Goal: Feedback & Contribution: Contribute content

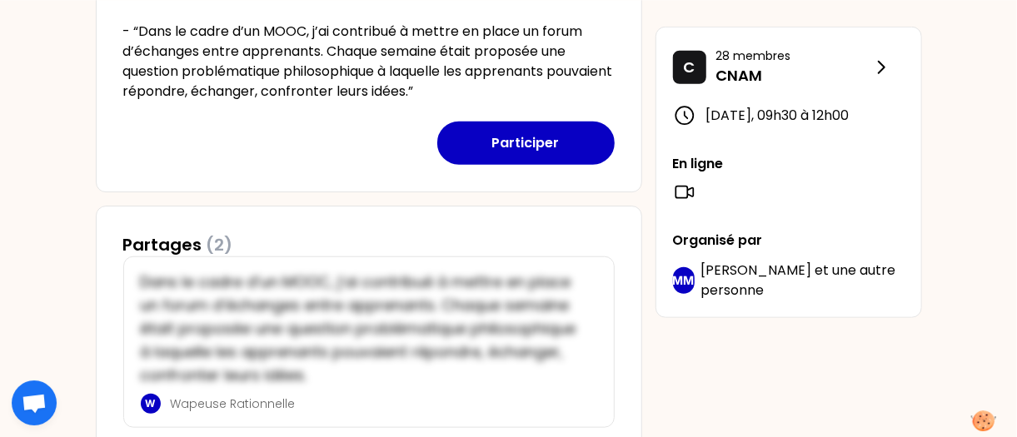
scroll to position [780, 0]
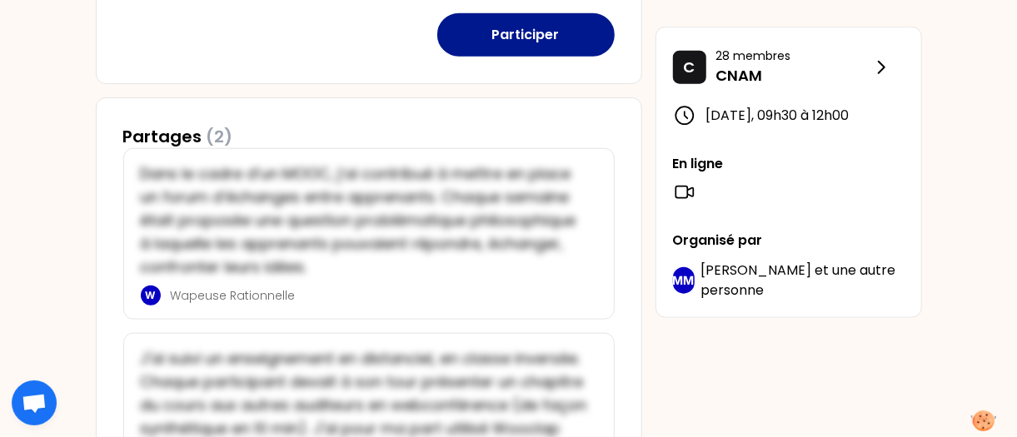
click at [575, 27] on button "Participer" at bounding box center [525, 34] width 177 height 43
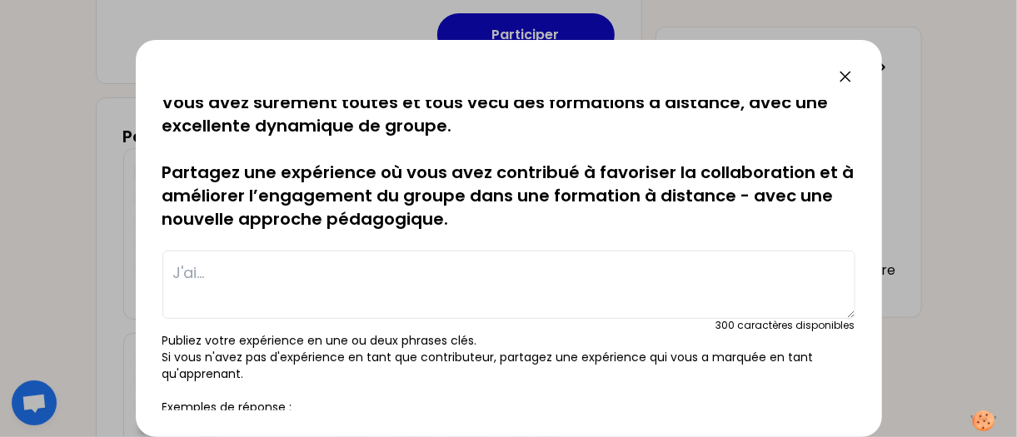
scroll to position [0, 0]
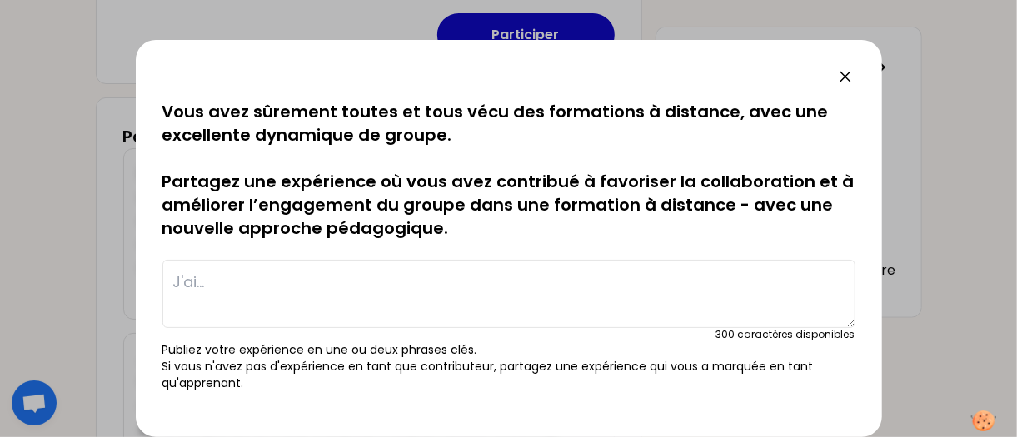
click at [287, 291] on textarea at bounding box center [508, 294] width 693 height 68
click at [222, 285] on textarea at bounding box center [508, 294] width 693 height 68
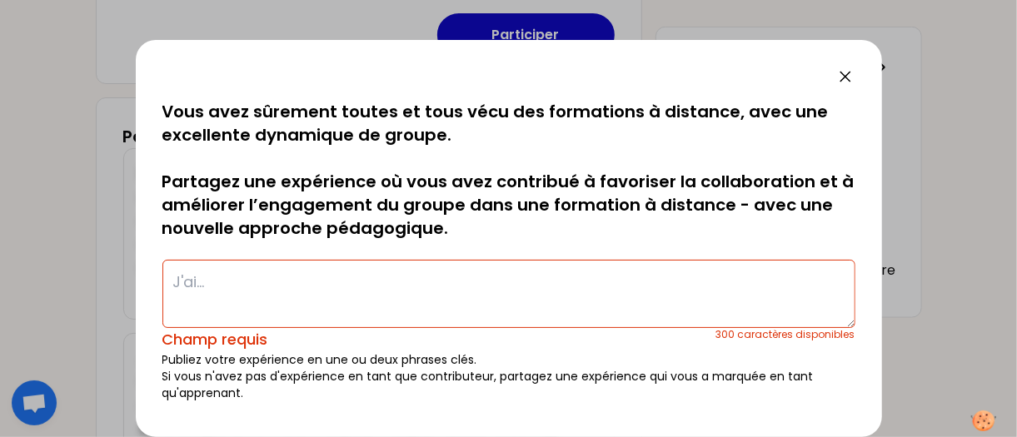
click at [239, 282] on textarea at bounding box center [508, 294] width 693 height 68
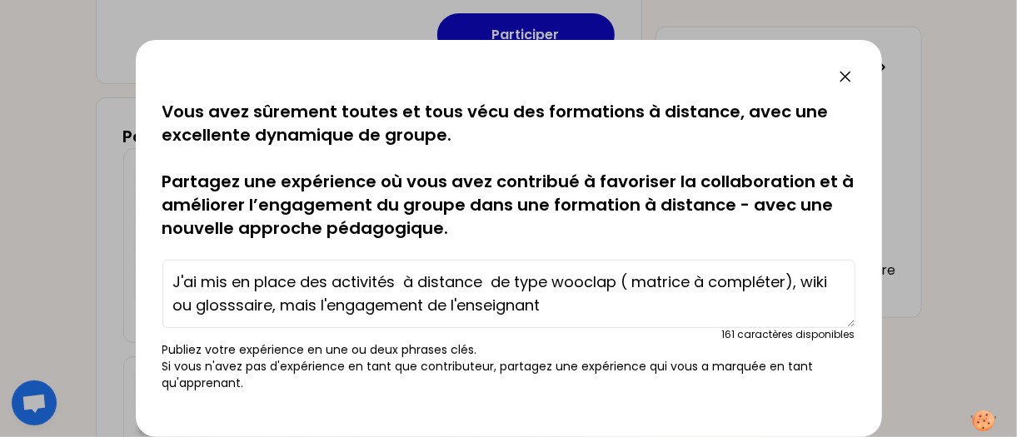
click at [429, 311] on textarea "J'ai mis en place des activités à distance de type wooclap ( matrice à compléte…" at bounding box center [508, 294] width 693 height 68
click at [691, 300] on textarea "J'ai mis en place des activités à distance de type wooclap ( matrice à compléte…" at bounding box center [508, 294] width 693 height 68
click at [633, 281] on textarea "J'ai mis en place des activités à distance de type wooclap ( matrice à compléte…" at bounding box center [508, 294] width 693 height 68
click at [655, 309] on textarea "J'ai mis en place des activités à distance de type wooclap (matrice à compléter…" at bounding box center [508, 294] width 693 height 68
click at [492, 283] on textarea "J'ai mis en place des activités à distance de type wooclap (matrice à compléter…" at bounding box center [508, 294] width 693 height 68
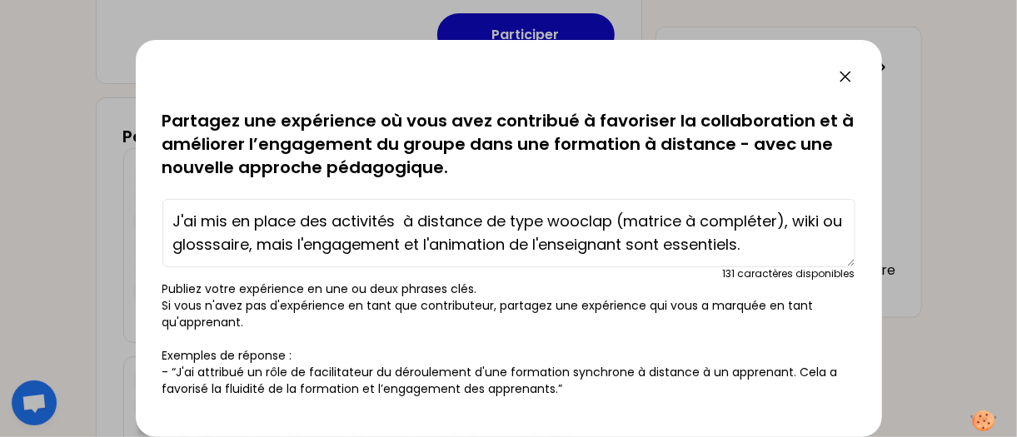
scroll to position [123, 0]
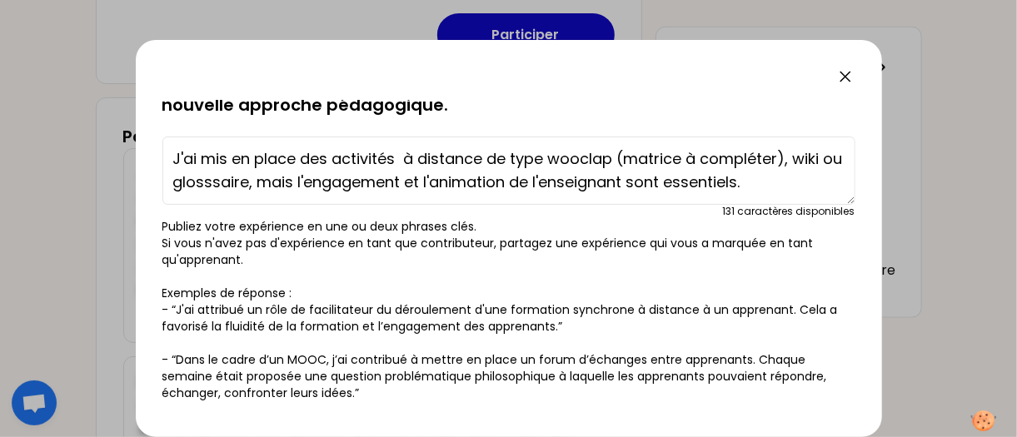
click at [748, 186] on textarea "J'ai mis en place des activités à distance de type wooclap (matrice à compléter…" at bounding box center [508, 171] width 693 height 68
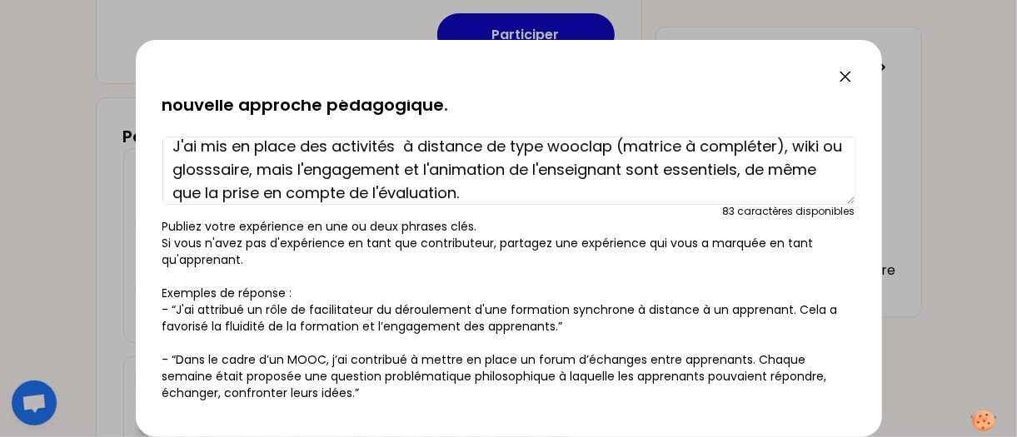
drag, startPoint x: 461, startPoint y: 197, endPoint x: 205, endPoint y: 191, distance: 255.8
click at [205, 191] on textarea "J'ai mis en place des activités à distance de type wooclap (matrice à compléter…" at bounding box center [508, 171] width 693 height 68
click at [210, 193] on textarea "J'ai mis en place des activités à distance de type wooclap (matrice à compléter…" at bounding box center [508, 171] width 693 height 68
click at [217, 195] on textarea "J'ai mis en place des activités à distance de type wooclap (matrice à compléter…" at bounding box center [508, 171] width 693 height 68
click at [496, 192] on textarea "J'ai mis en place des activités à distance de type wooclap (matrice à compléter…" at bounding box center [508, 171] width 693 height 68
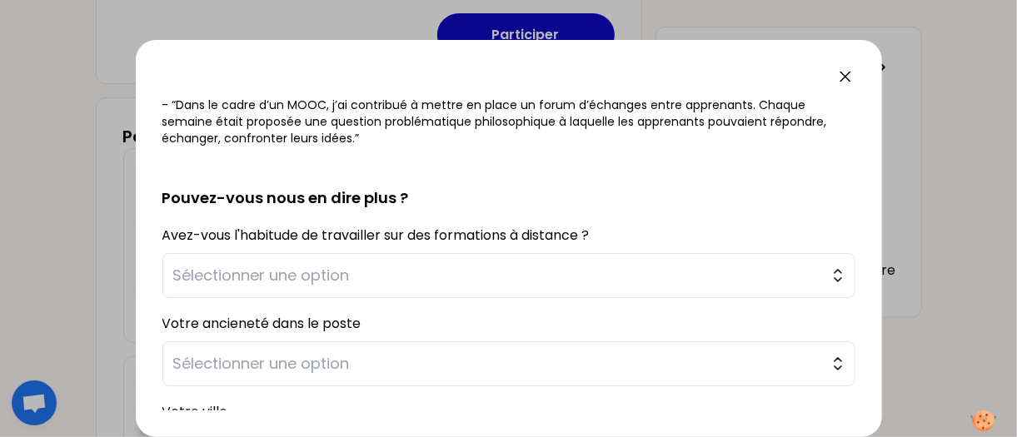
scroll to position [493, 0]
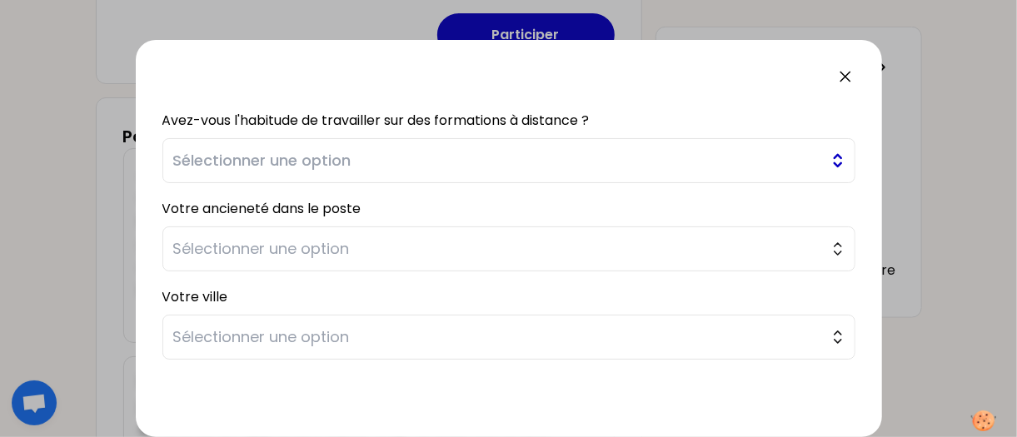
type textarea "J'ai mis en place des activités à distance de type wooclap (matrice à compléter…"
click at [371, 159] on span "Sélectionner une option" at bounding box center [497, 160] width 648 height 23
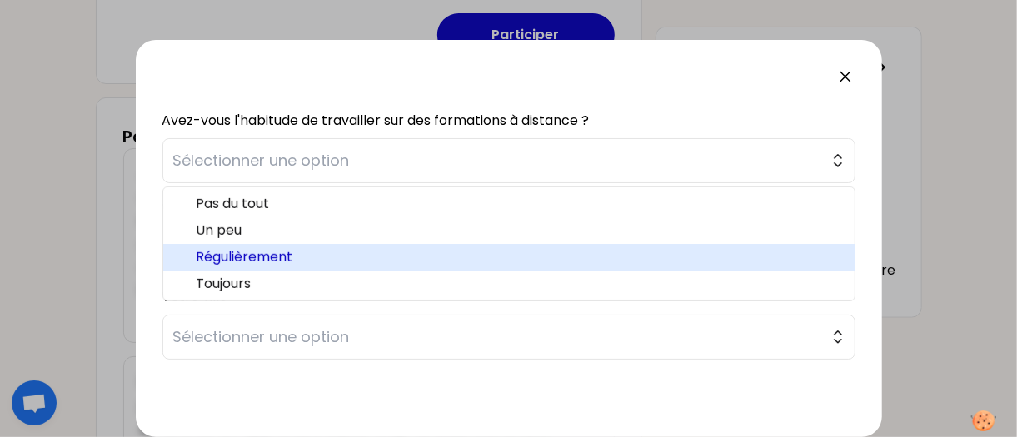
click at [321, 252] on span "Régulièrement" at bounding box center [519, 257] width 645 height 20
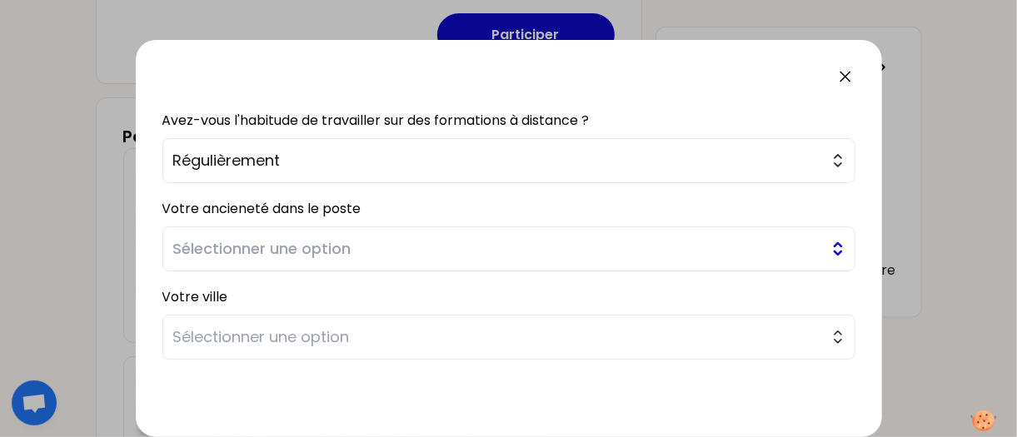
click at [321, 242] on span "Sélectionner une option" at bounding box center [497, 248] width 648 height 23
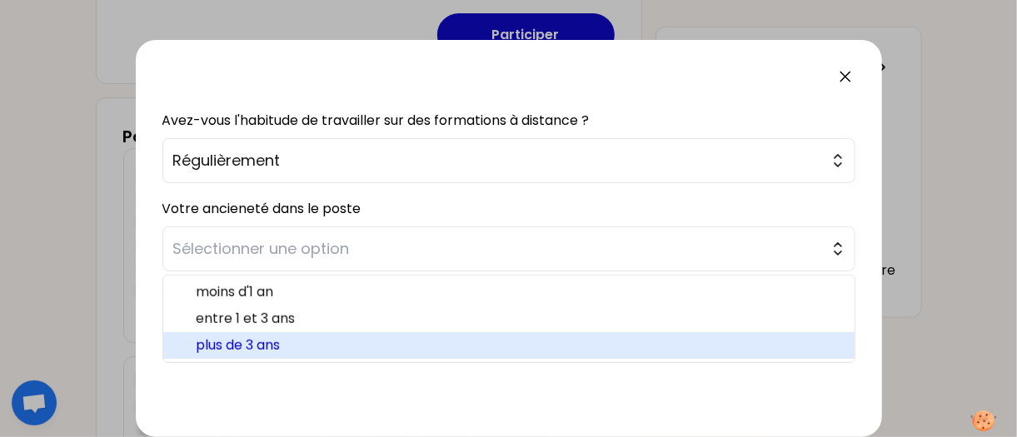
click at [309, 332] on li "plus de 3 ans" at bounding box center [508, 345] width 691 height 27
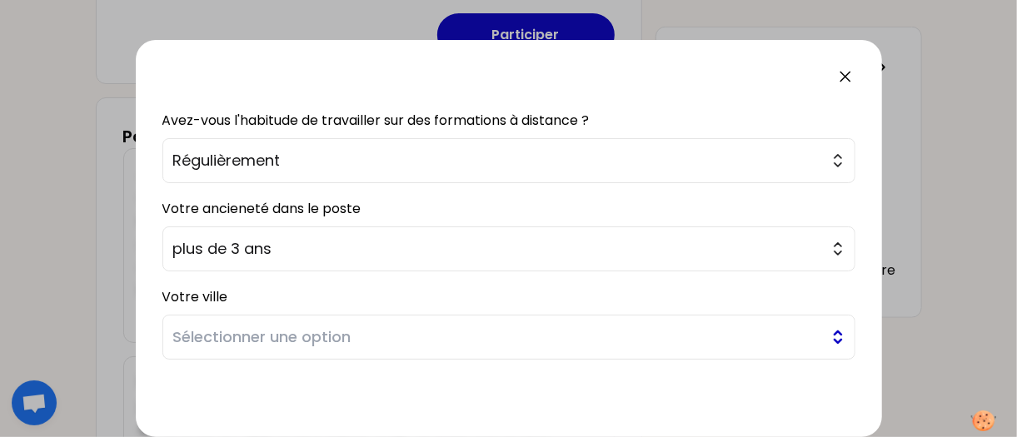
click at [274, 322] on button "Sélectionner une option" at bounding box center [508, 337] width 693 height 45
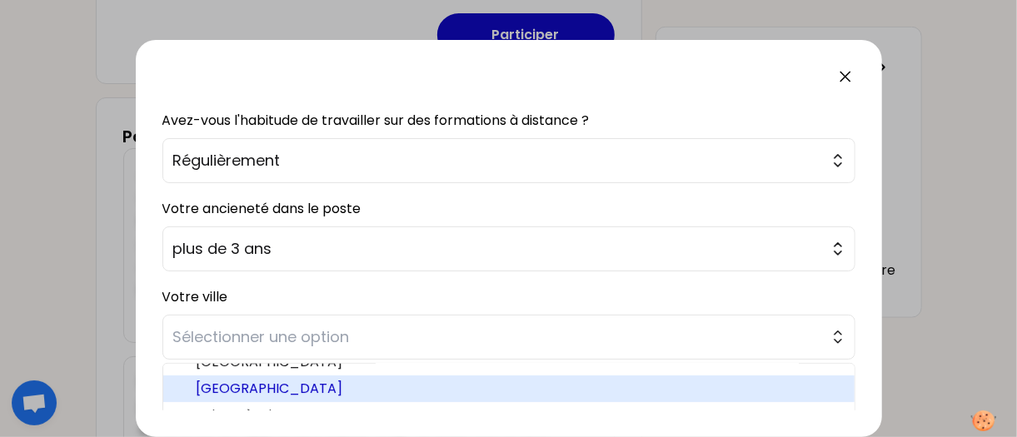
click at [269, 386] on span "[GEOGRAPHIC_DATA]" at bounding box center [519, 389] width 645 height 20
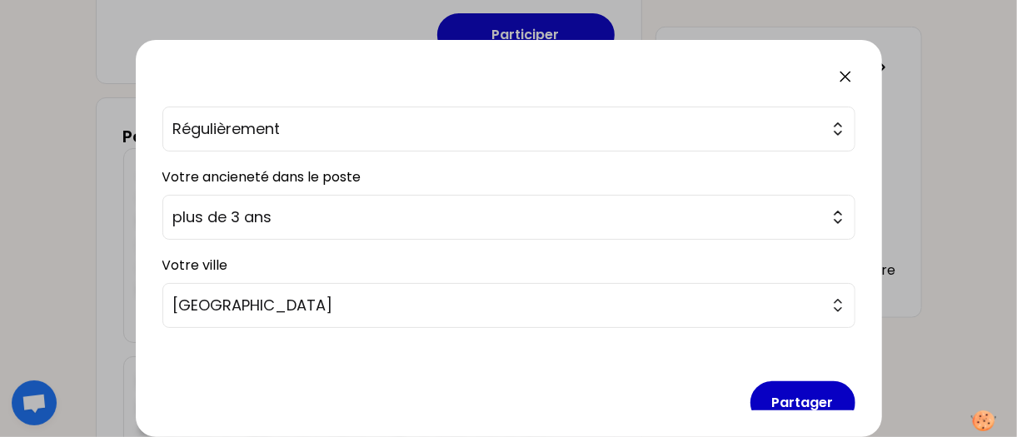
scroll to position [550, 0]
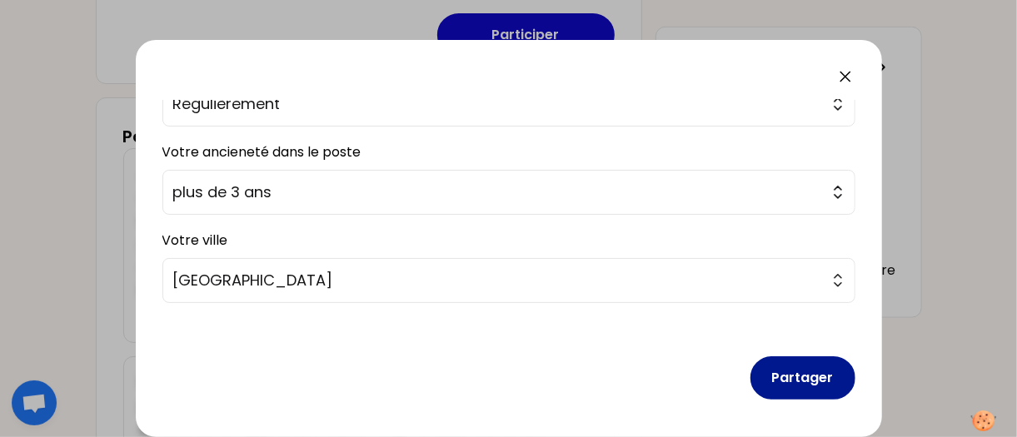
click at [812, 369] on button "Partager" at bounding box center [802, 377] width 105 height 43
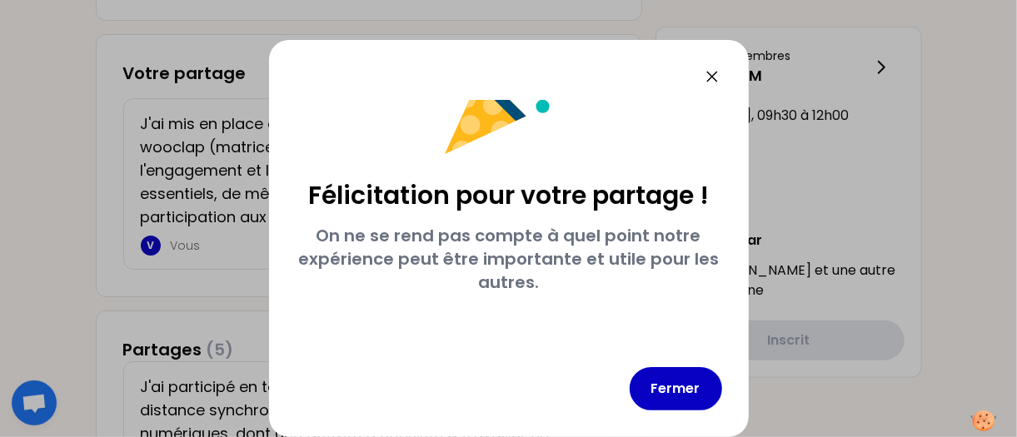
scroll to position [79, 0]
click at [712, 391] on button "Fermer" at bounding box center [676, 388] width 92 height 43
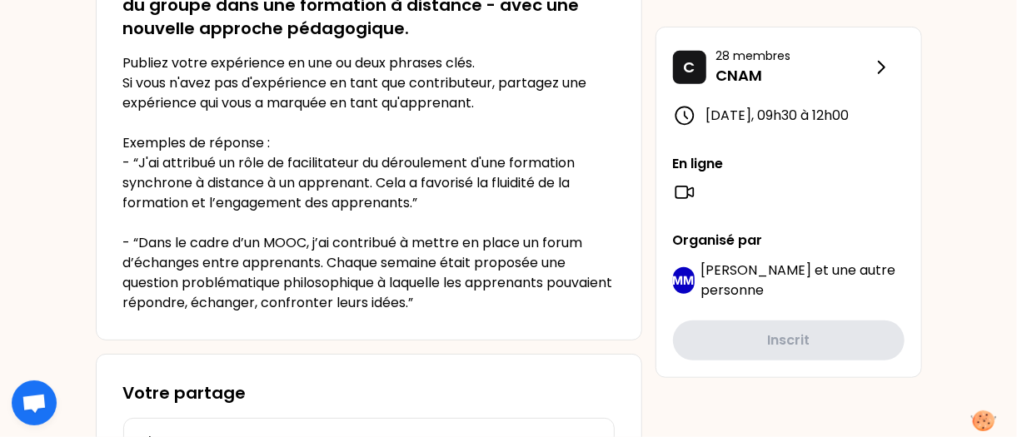
scroll to position [720, 0]
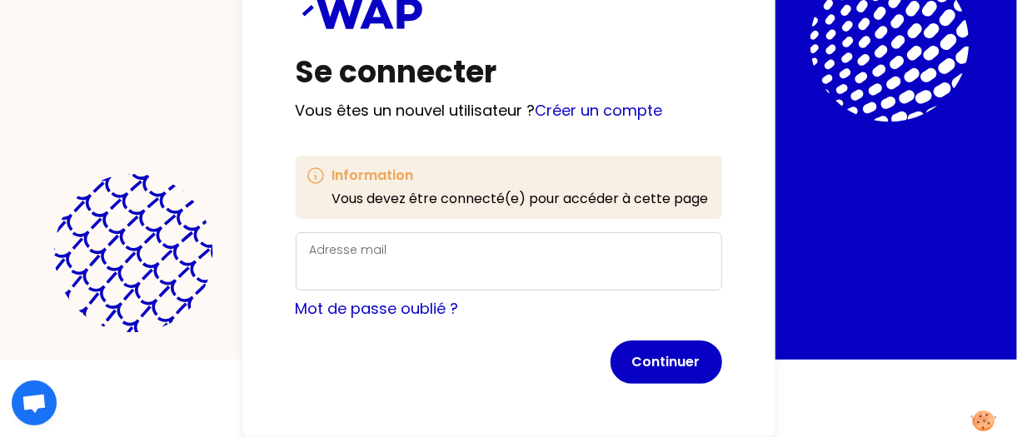
type input "[PERSON_NAME][EMAIL_ADDRESS][DOMAIN_NAME]"
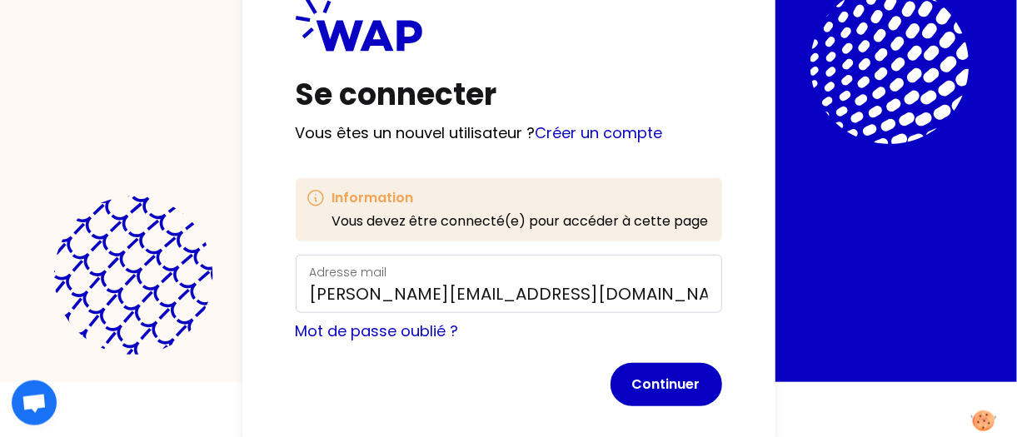
scroll to position [78, 0]
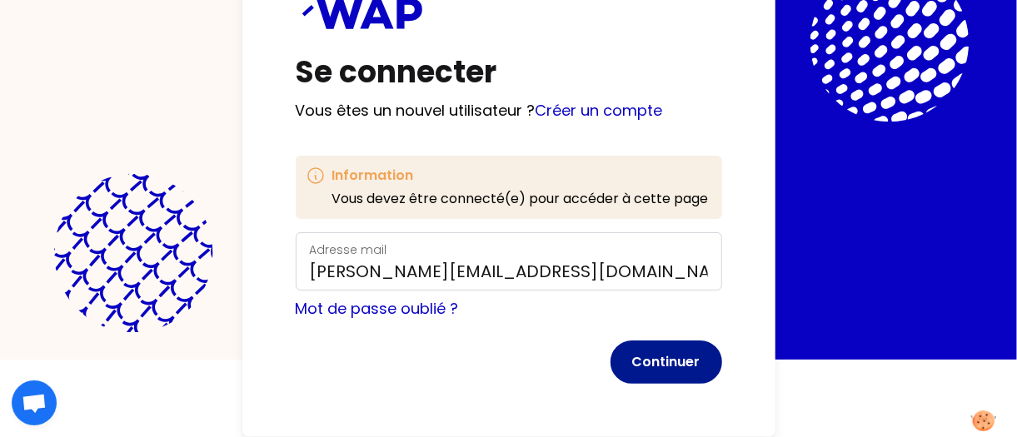
click at [704, 366] on button "Continuer" at bounding box center [666, 362] width 112 height 43
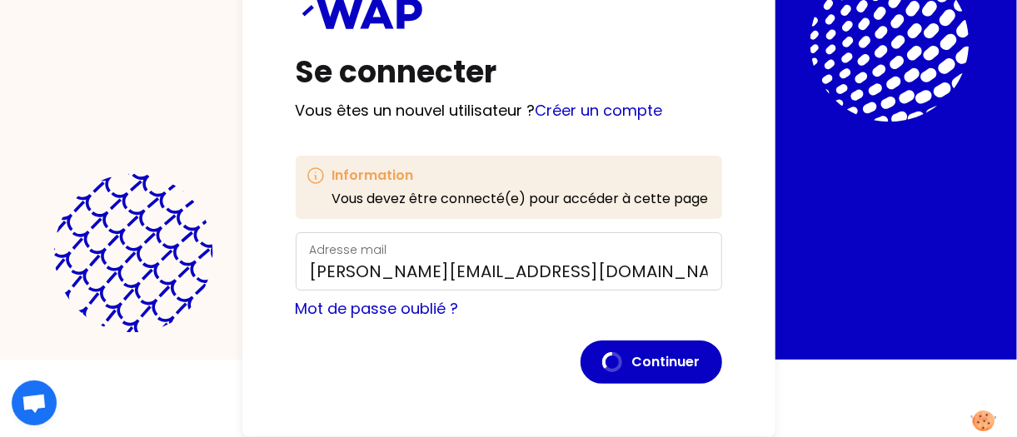
scroll to position [45, 0]
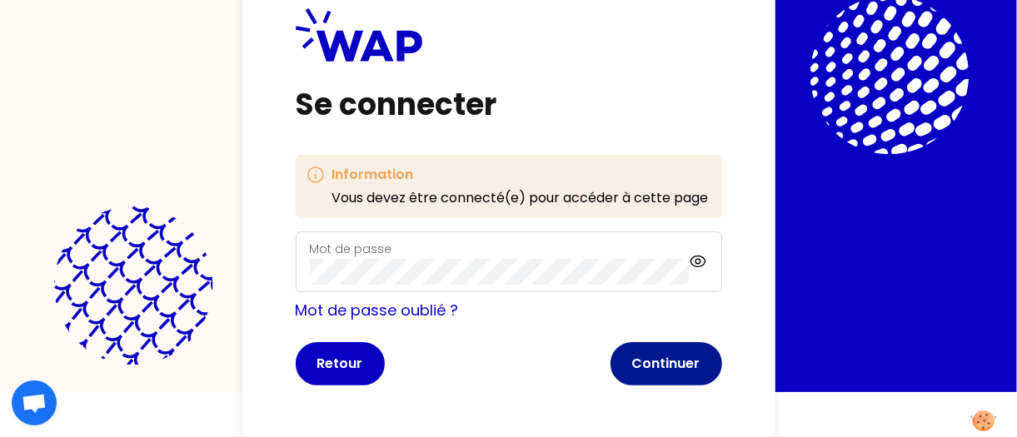
click at [680, 366] on button "Continuer" at bounding box center [666, 363] width 112 height 43
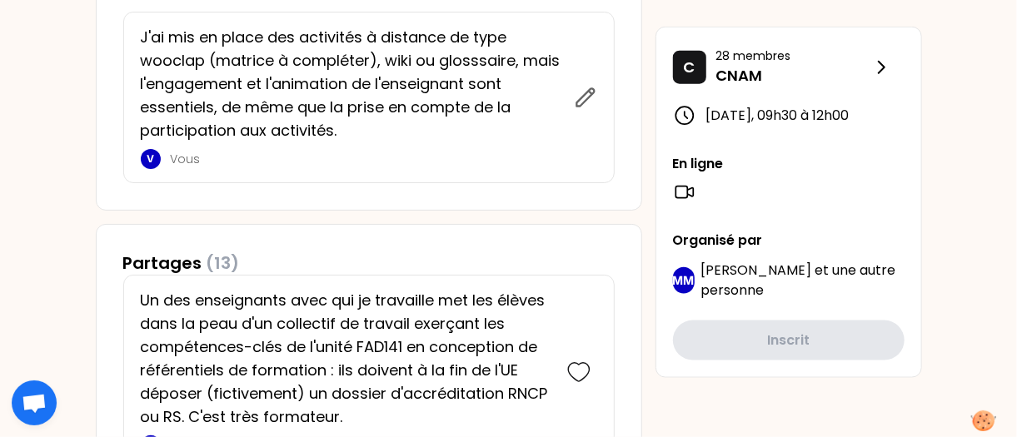
scroll to position [953, 0]
